Goal: Task Accomplishment & Management: Use online tool/utility

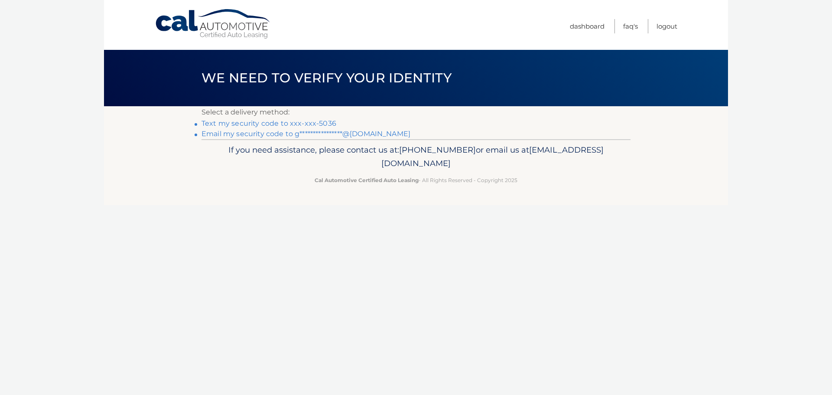
click at [281, 121] on link "Text my security code to xxx-xxx-5036" at bounding box center [268, 123] width 135 height 8
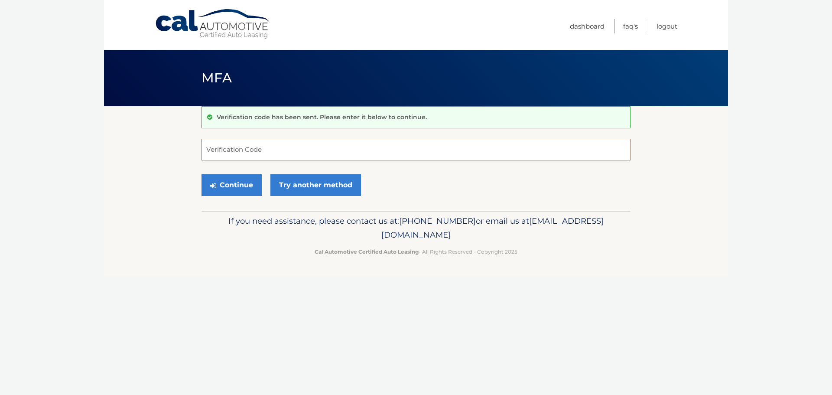
click at [214, 150] on input "Verification Code" at bounding box center [415, 150] width 429 height 22
type input "462120"
click at [237, 186] on button "Continue" at bounding box center [231, 185] width 60 height 22
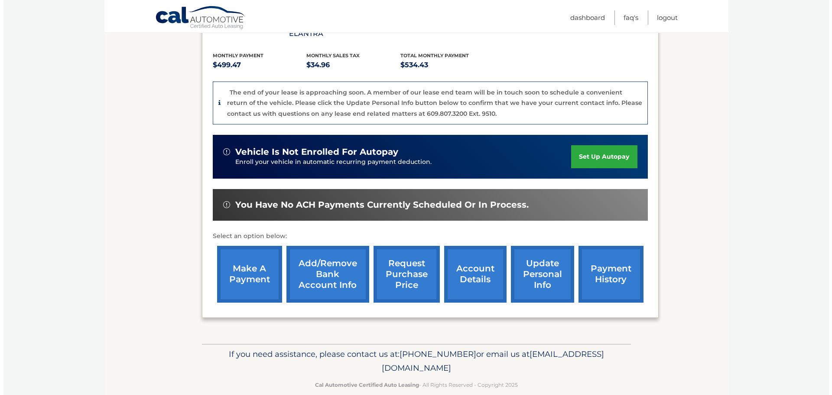
scroll to position [184, 0]
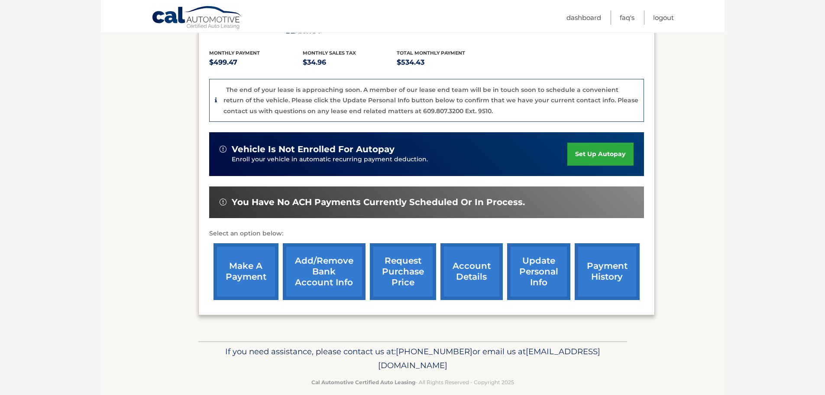
click at [404, 256] on link "request purchase price" at bounding box center [403, 271] width 66 height 57
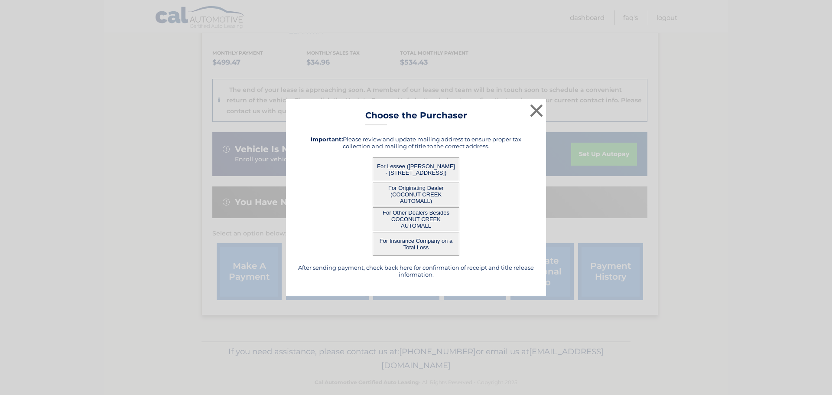
click at [411, 167] on button "For Lessee (VICTOR CINTRON - 9222 NW 43RD CT, , CORAL SPRINGS, FL 33065)" at bounding box center [416, 169] width 87 height 24
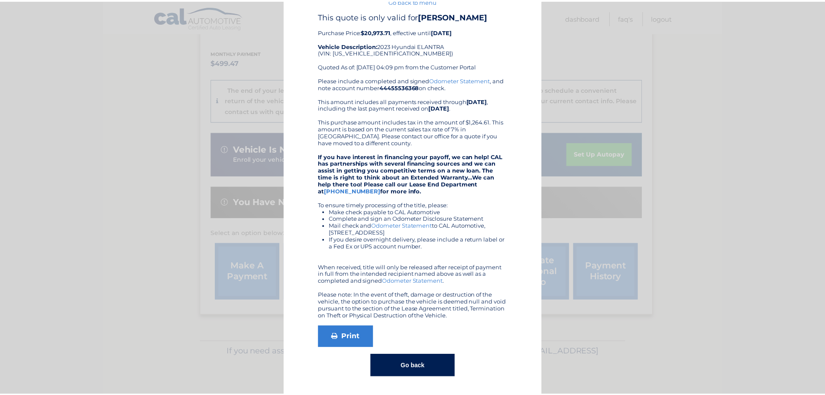
scroll to position [0, 0]
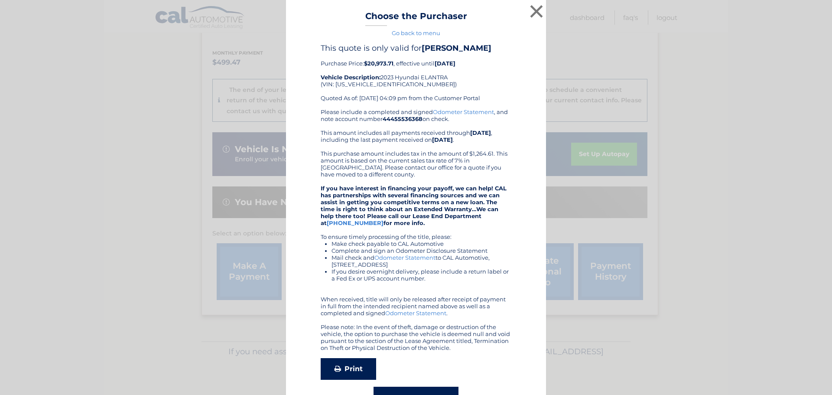
click at [346, 369] on link "Print" at bounding box center [348, 369] width 55 height 22
click at [532, 8] on button "×" at bounding box center [536, 11] width 17 height 17
